Goal: Task Accomplishment & Management: Complete application form

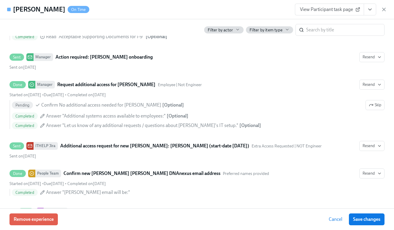
scroll to position [352, 0]
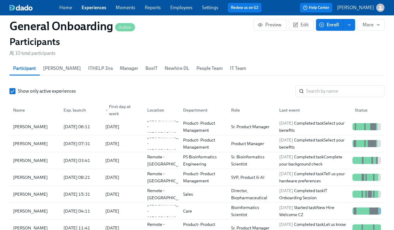
click at [88, 9] on link "Experiences" at bounding box center [94, 8] width 25 height 6
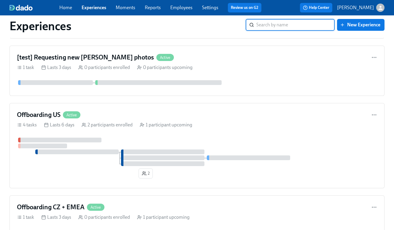
scroll to position [591, 0]
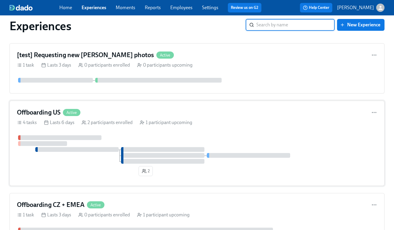
click at [113, 109] on div "Offboarding US Active" at bounding box center [197, 112] width 360 height 9
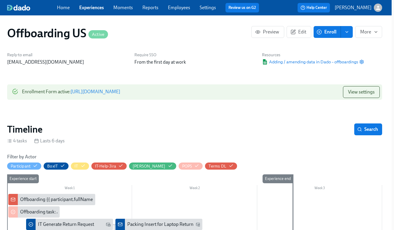
scroll to position [0, 2]
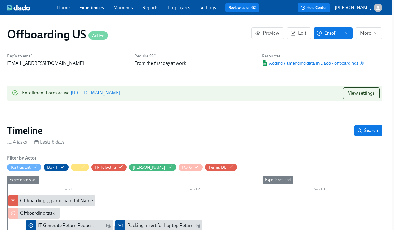
click at [120, 91] on link "[URL][DOMAIN_NAME]" at bounding box center [96, 93] width 50 height 6
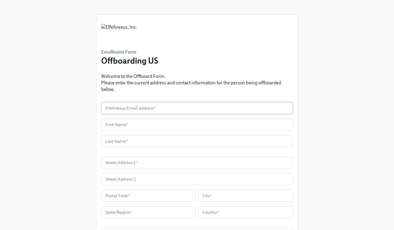
click at [134, 111] on input "text" at bounding box center [197, 108] width 192 height 12
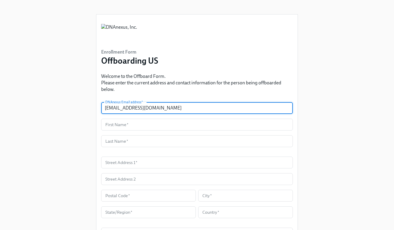
type input "ckidwell@dnanexus.com"
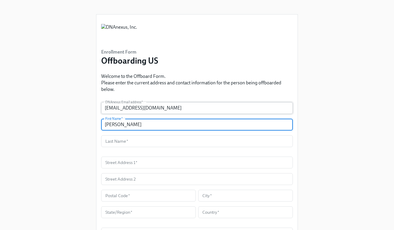
type input "Corey"
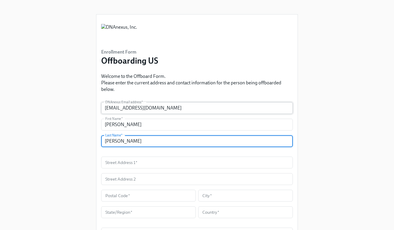
type input "Kidwell"
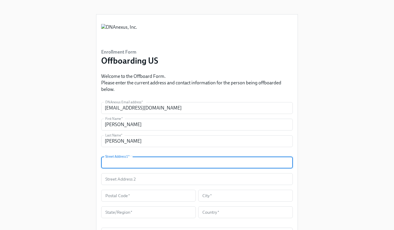
click at [180, 162] on input "text" at bounding box center [197, 163] width 192 height 12
paste input "613 Burnside Avenue Apt 202"
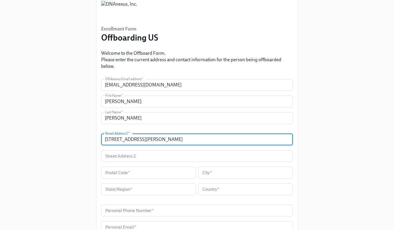
scroll to position [26, 0]
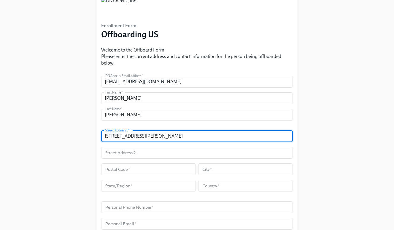
type input "613 Burnside Avenue Apt 202"
click at [133, 169] on input "text" at bounding box center [148, 170] width 95 height 12
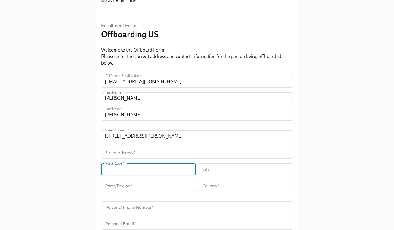
paste input "90036"
type input "90036"
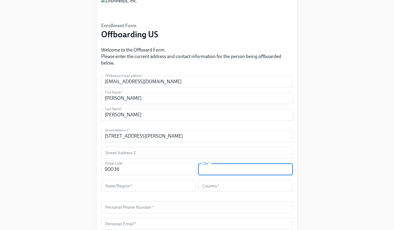
click at [225, 170] on input "text" at bounding box center [245, 170] width 95 height 12
paste input "Los Angeles"
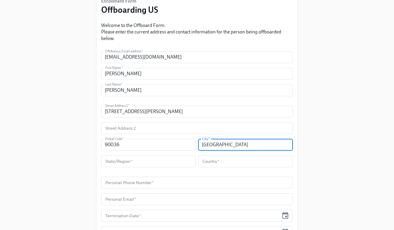
scroll to position [52, 0]
type input "Los Angeles"
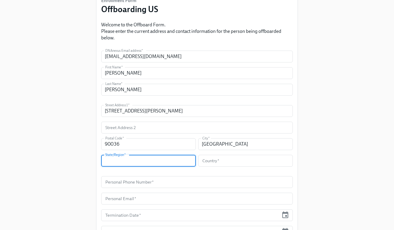
click at [171, 158] on input "text" at bounding box center [148, 161] width 95 height 12
type input "California"
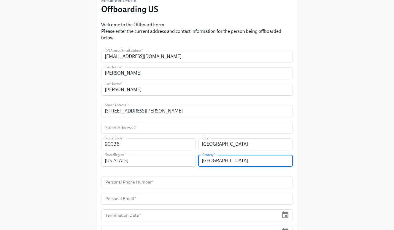
type input "United States"
click at [58, 171] on div "Enrollment Form Offboarding US Welcome to the Offboard Form. Please enter the c…" at bounding box center [196, 114] width 375 height 333
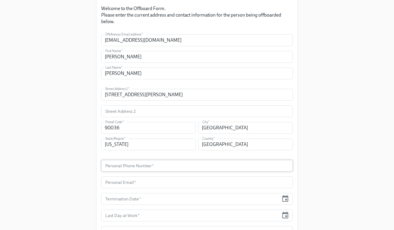
click at [133, 169] on input "text" at bounding box center [197, 166] width 192 height 12
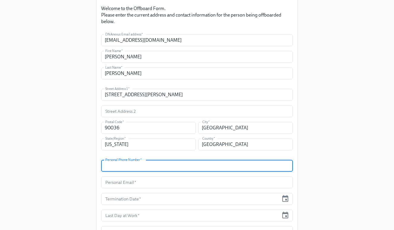
paste input "(310) 897-3179"
type input "(310) 897-3179"
click at [52, 189] on div "Enrollment Form Offboarding US Welcome to the Offboard Form. Please enter the c…" at bounding box center [196, 98] width 375 height 333
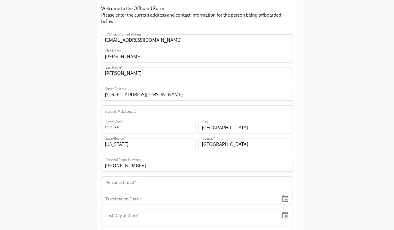
scroll to position [117, 0]
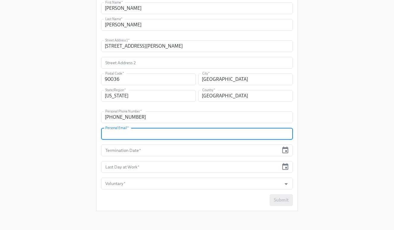
click at [129, 132] on input "text" at bounding box center [197, 134] width 192 height 12
paste input "corey.kidwell@gmail.com"
type input "corey.kidwell@gmail.com"
click at [286, 154] on icon "button" at bounding box center [285, 150] width 6 height 7
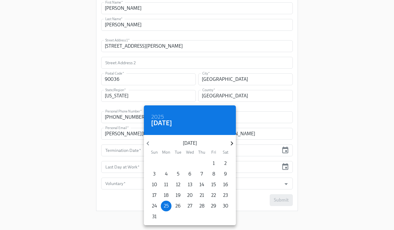
click at [231, 141] on icon "button" at bounding box center [232, 144] width 8 height 8
click at [178, 163] on p "2" at bounding box center [178, 163] width 2 height 7
type input "09/02/2025"
click at [284, 170] on div at bounding box center [197, 115] width 394 height 230
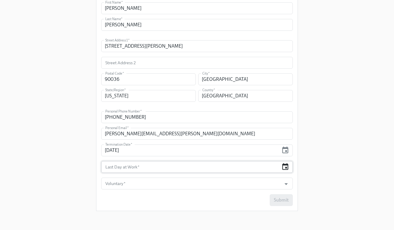
click at [284, 165] on icon "button" at bounding box center [285, 166] width 6 height 7
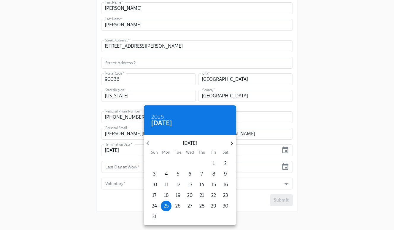
click at [230, 144] on icon "button" at bounding box center [232, 144] width 8 height 8
click at [179, 163] on span "2" at bounding box center [178, 163] width 11 height 7
type input "09/02/2025"
click at [124, 187] on div at bounding box center [197, 115] width 394 height 230
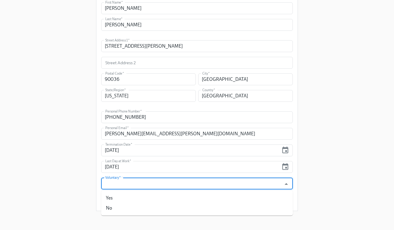
click at [127, 186] on input "Voluntary   *" at bounding box center [191, 184] width 174 height 12
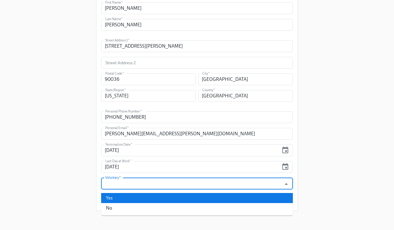
click at [126, 197] on li "Yes" at bounding box center [197, 198] width 192 height 10
type input "Yes"
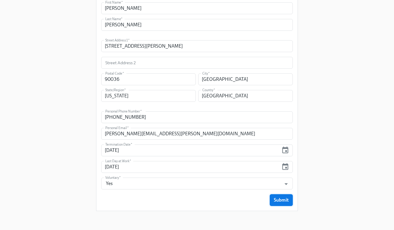
click at [279, 202] on span "Submit" at bounding box center [281, 201] width 15 height 6
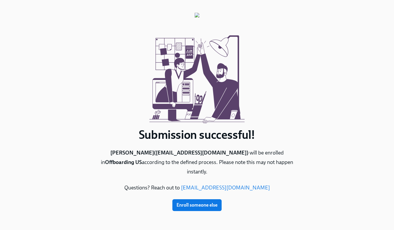
scroll to position [0, 0]
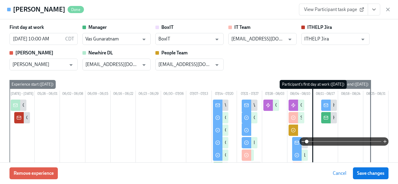
scroll to position [0, 3090]
